Goal: Transaction & Acquisition: Purchase product/service

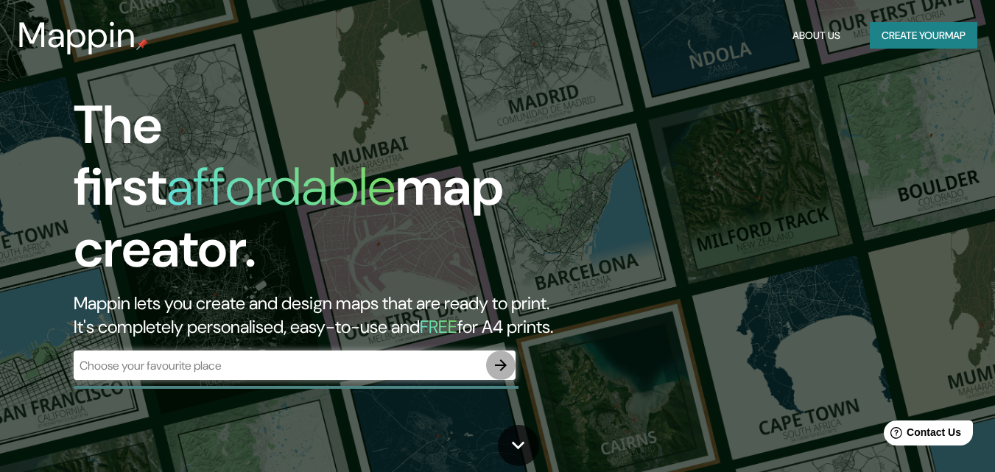
click at [501, 356] on icon "button" at bounding box center [501, 365] width 18 height 18
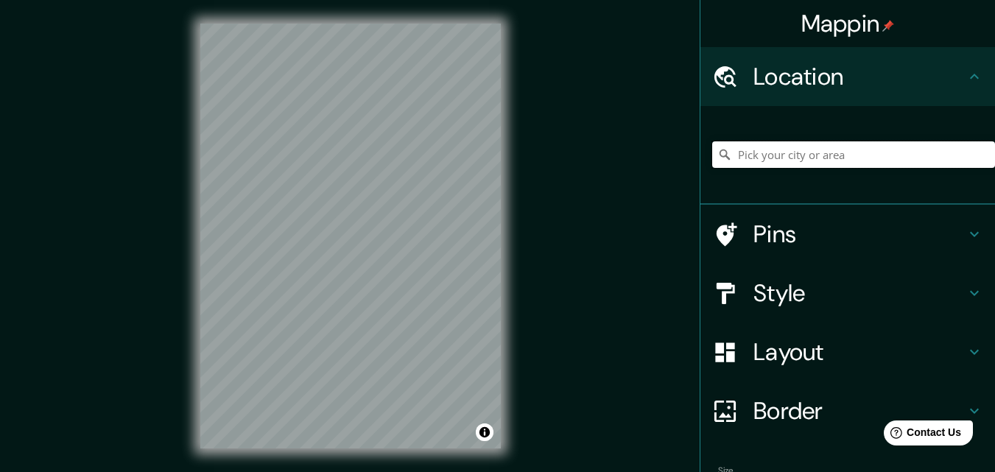
click at [819, 159] on input "Pick your city or area" at bounding box center [853, 154] width 283 height 27
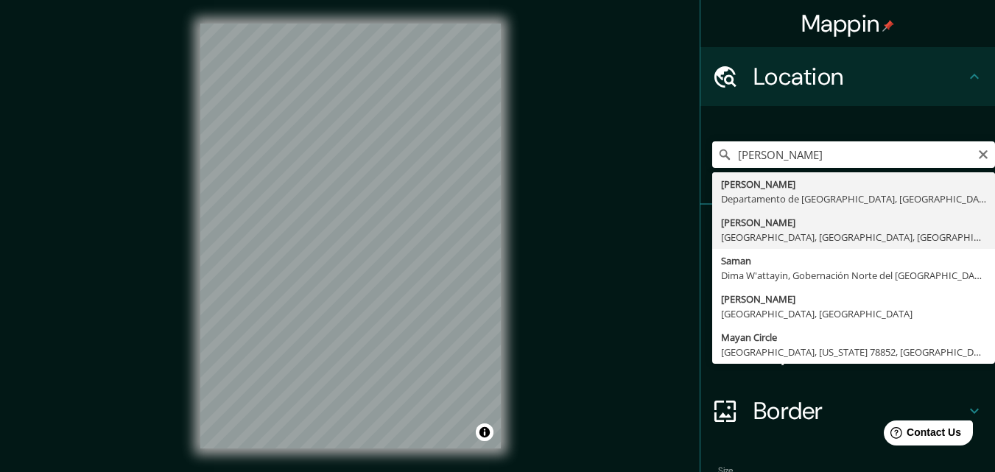
type input "Sayan, [GEOGRAPHIC_DATA], [GEOGRAPHIC_DATA], [GEOGRAPHIC_DATA]"
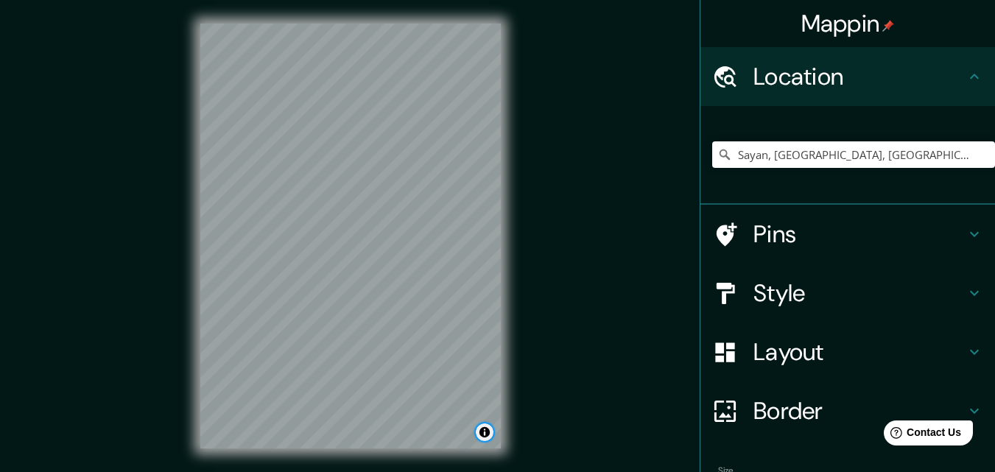
click at [487, 434] on button "Toggle attribution" at bounding box center [485, 432] width 18 height 18
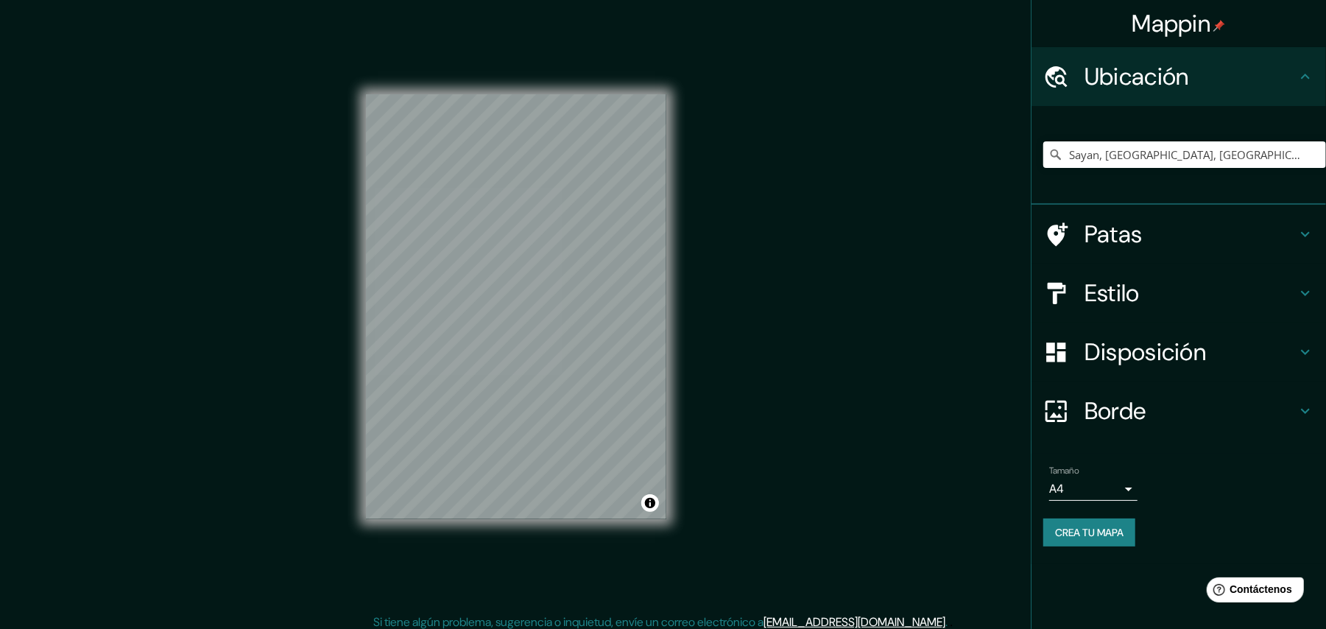
click at [994, 351] on h4 "Disposición" at bounding box center [1190, 351] width 212 height 29
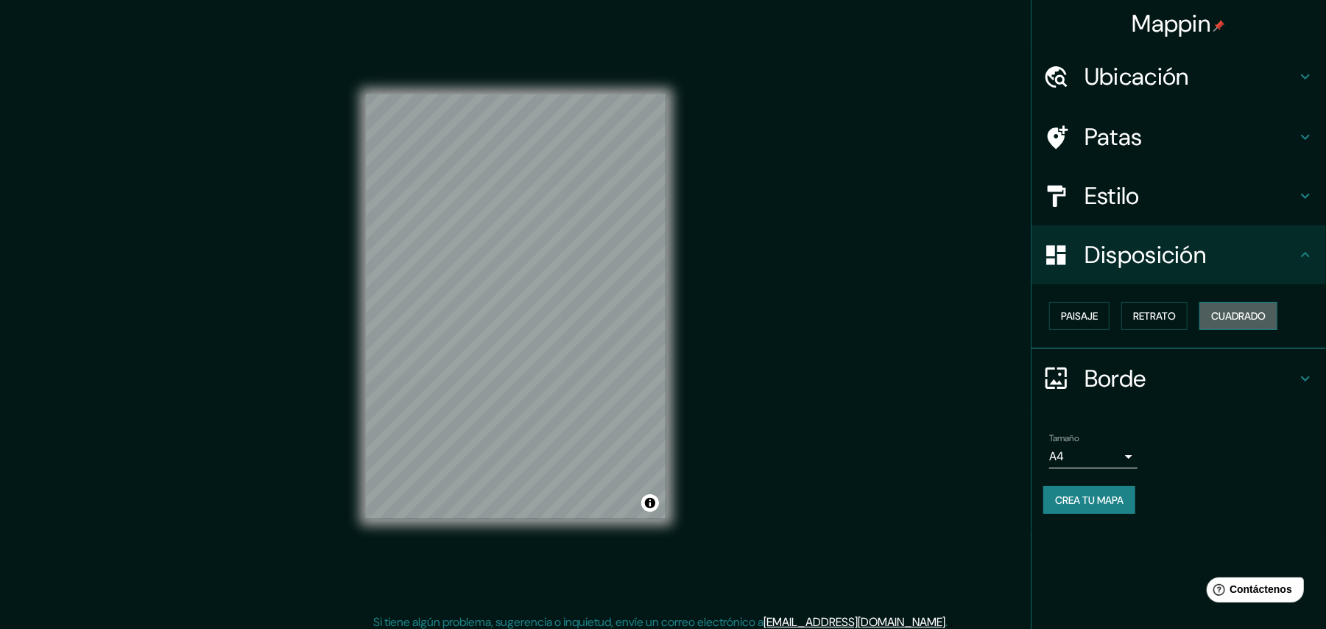
click at [994, 325] on button "Cuadrado" at bounding box center [1238, 316] width 78 height 28
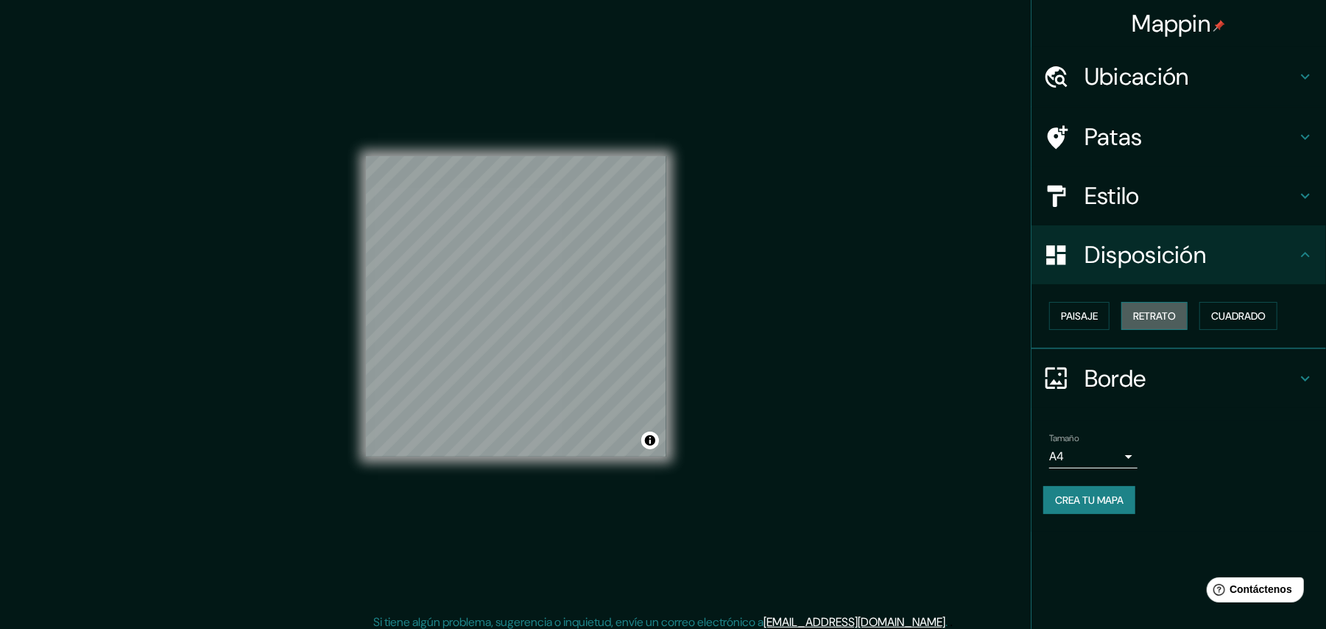
click at [994, 320] on font "Retrato" at bounding box center [1154, 315] width 43 height 13
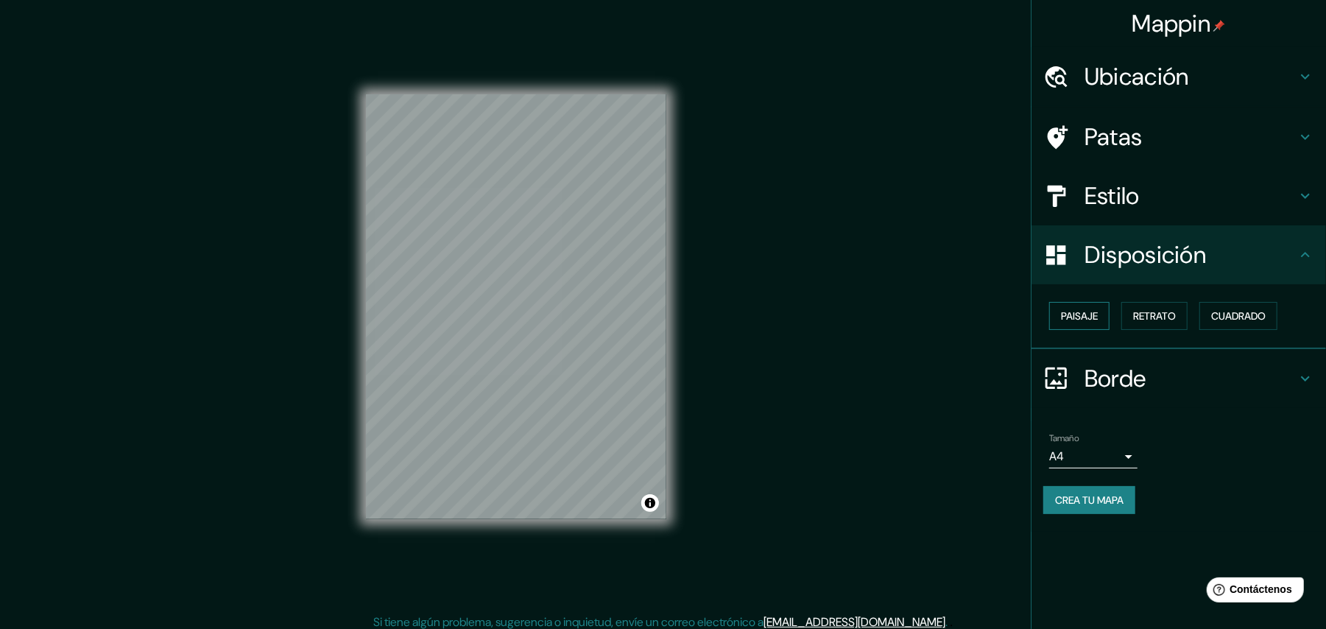
click at [994, 314] on font "Paisaje" at bounding box center [1079, 315] width 37 height 13
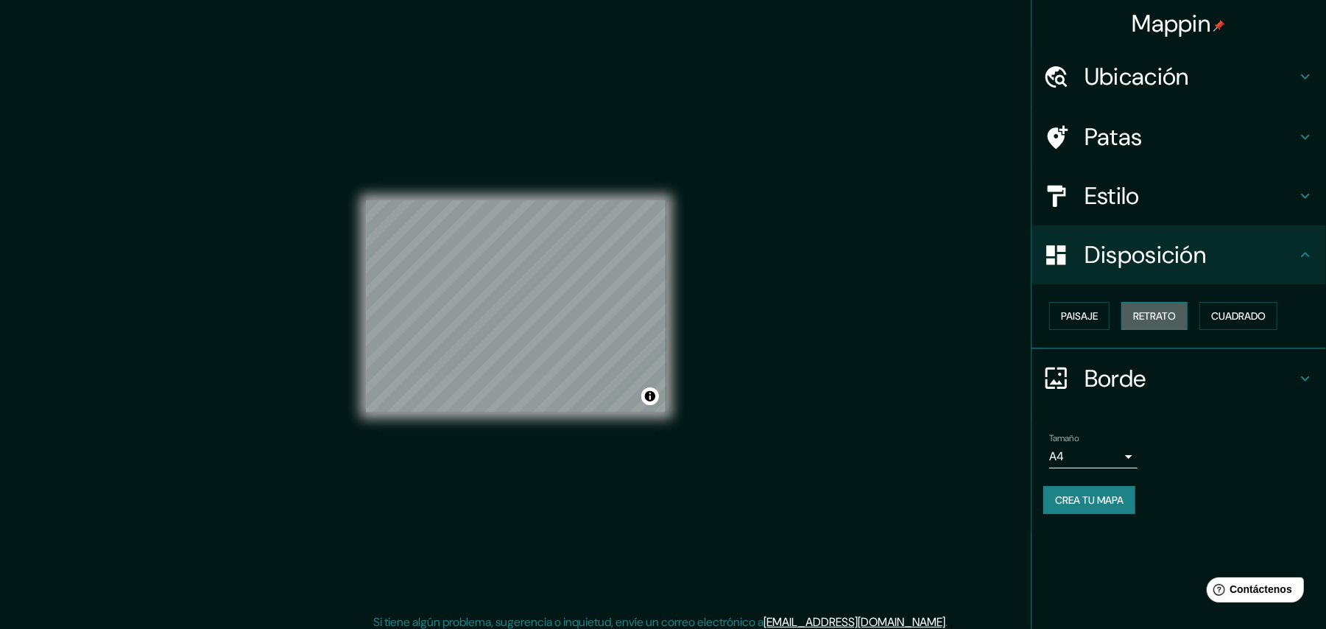
click at [994, 309] on font "Retrato" at bounding box center [1154, 315] width 43 height 13
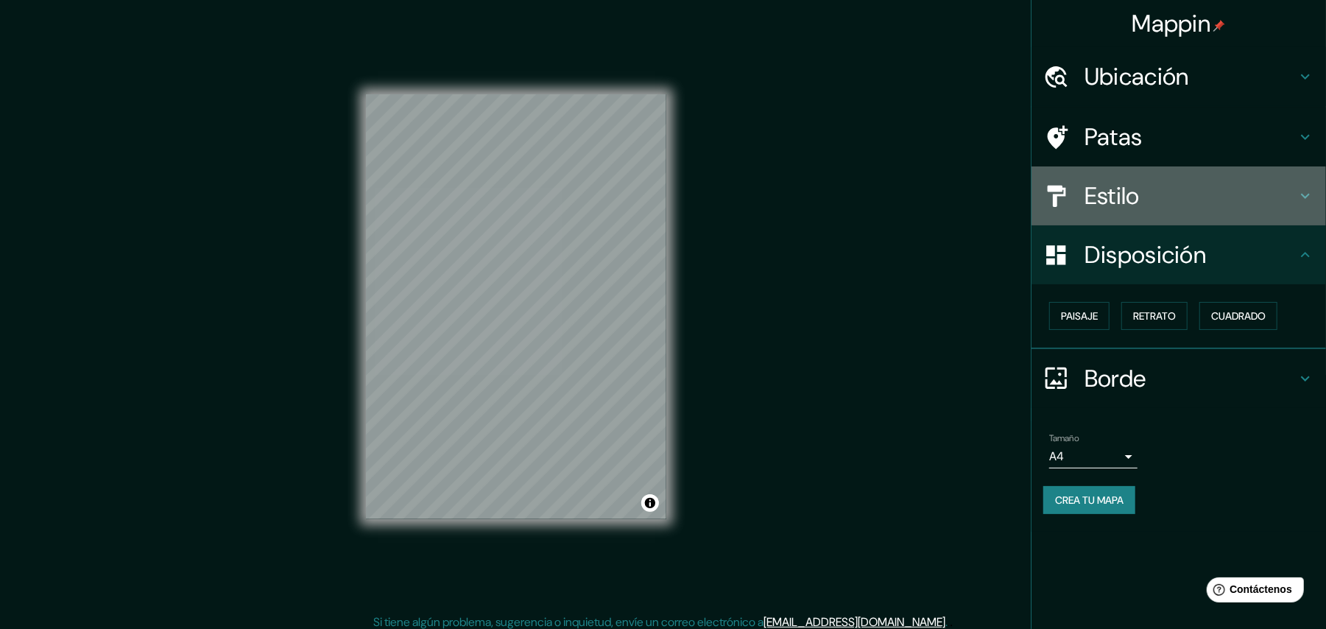
click at [994, 188] on h4 "Estilo" at bounding box center [1190, 195] width 212 height 29
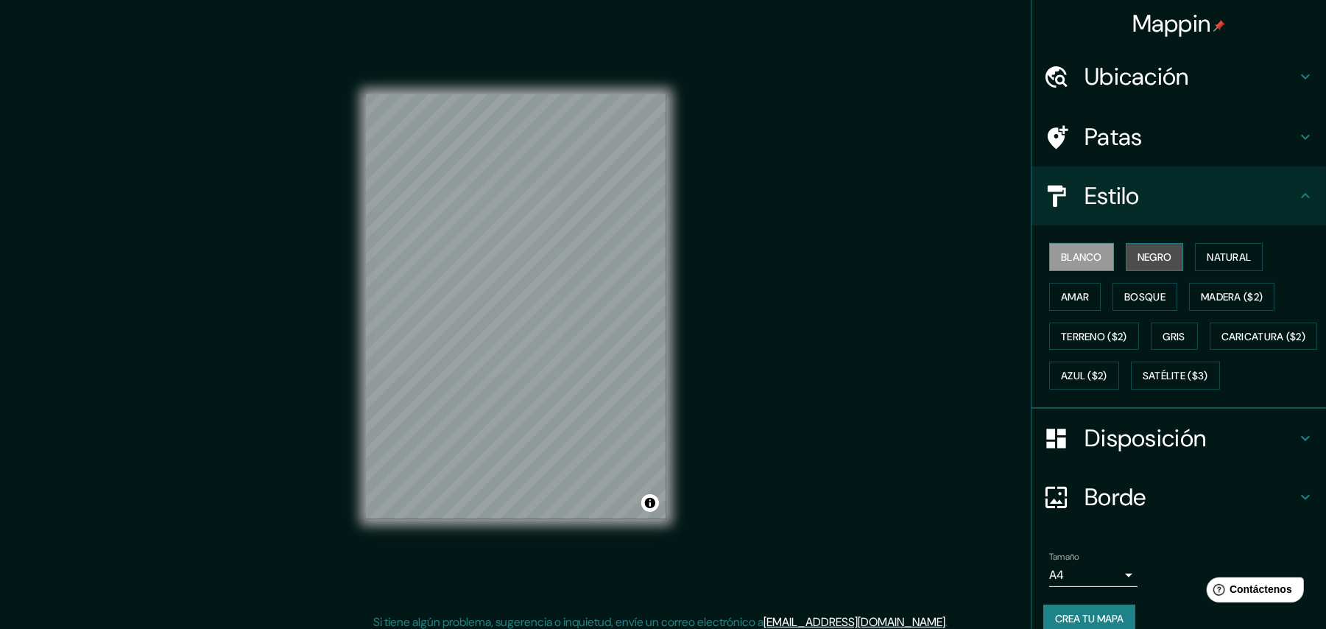
click at [994, 260] on font "Negro" at bounding box center [1155, 256] width 35 height 13
click at [994, 253] on font "Blanco" at bounding box center [1081, 256] width 41 height 13
click at [994, 253] on font "Negro" at bounding box center [1155, 256] width 35 height 13
